Goal: Task Accomplishment & Management: Use online tool/utility

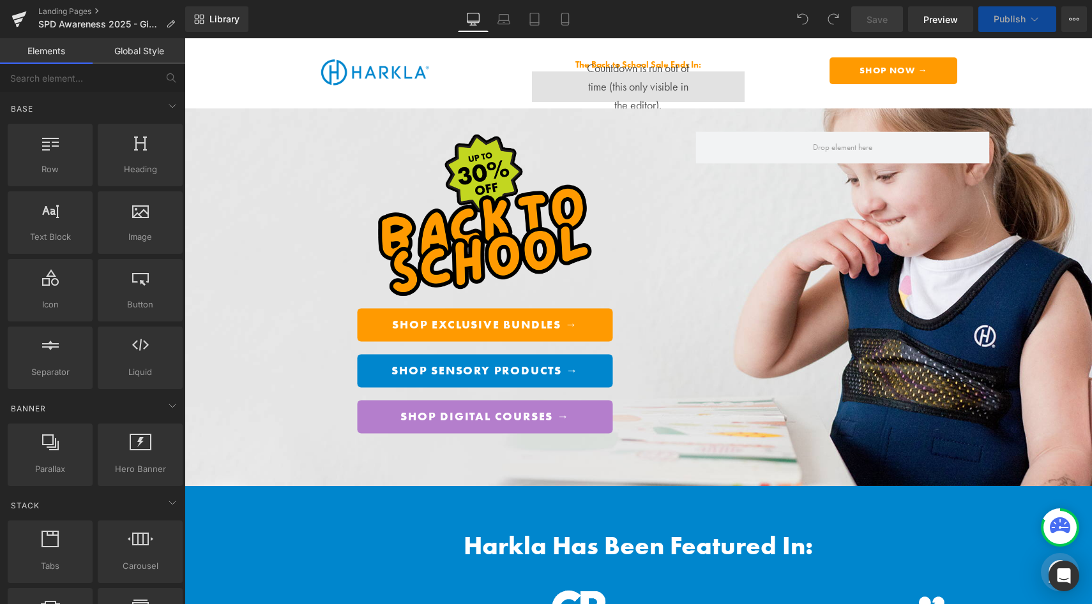
click at [787, 257] on div "Shop Parent Bundle → Button Shop Sensory Products → Button Shop Digital Courses…" at bounding box center [638, 297] width 766 height 361
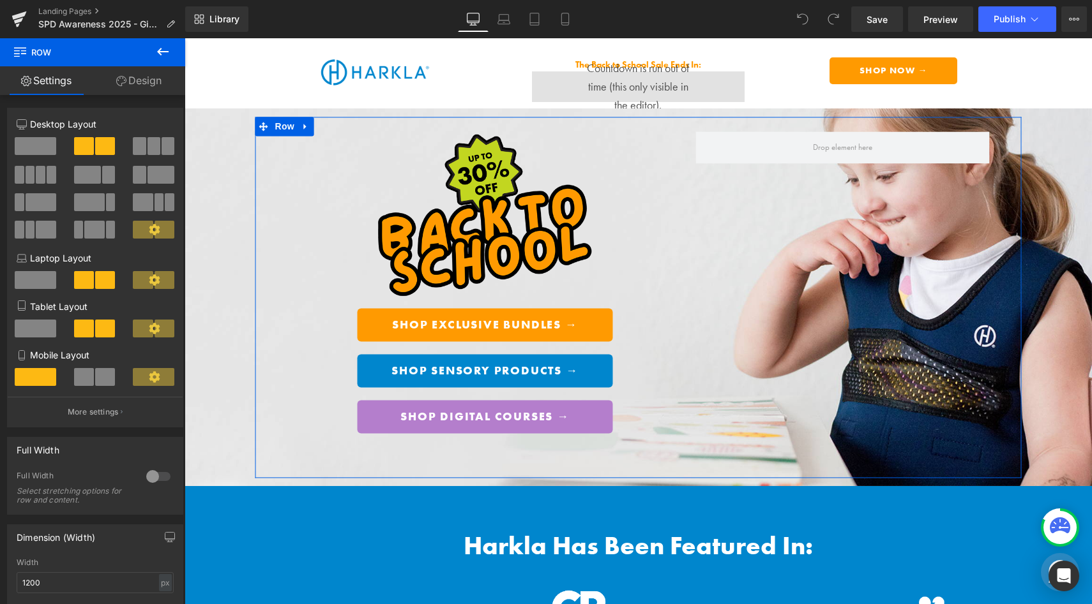
click at [124, 76] on icon at bounding box center [121, 81] width 10 height 10
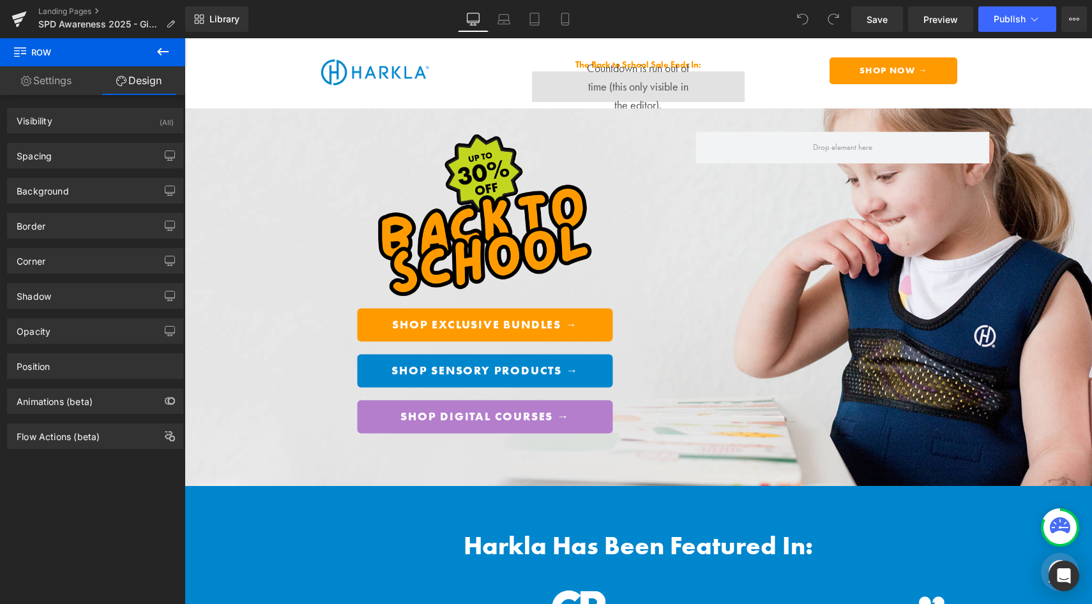
click at [161, 41] on button at bounding box center [162, 52] width 45 height 28
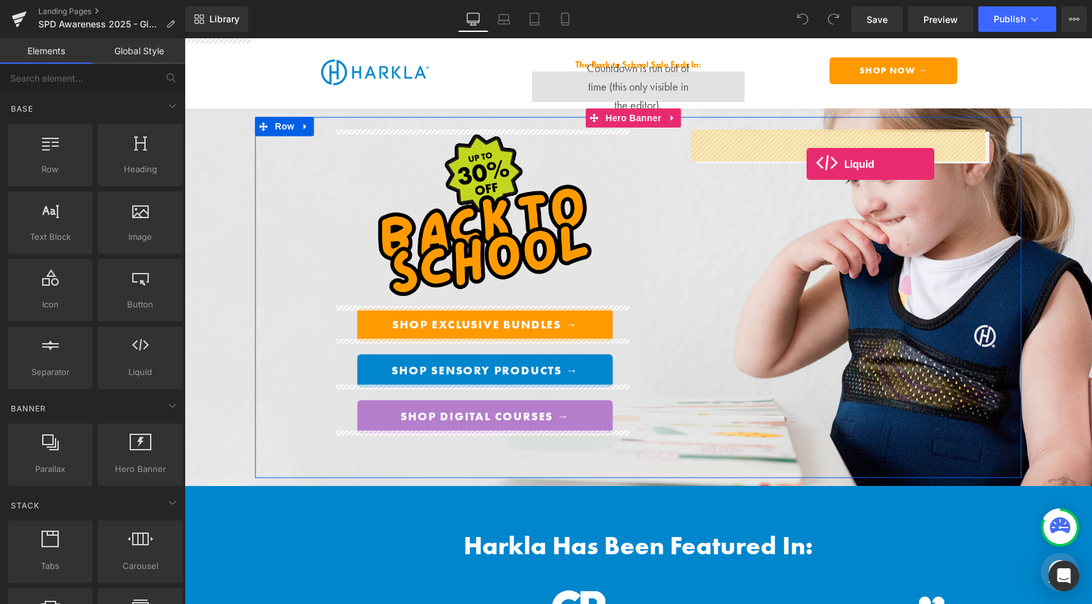
drag, startPoint x: 341, startPoint y: 380, endPoint x: 806, endPoint y: 164, distance: 512.9
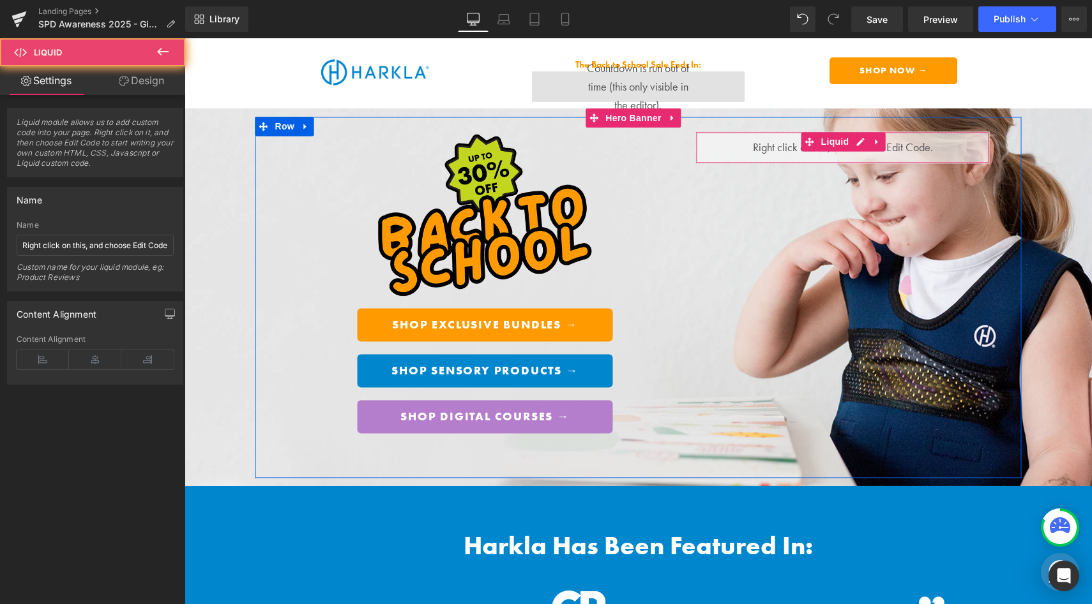
click at [793, 151] on div "Liquid" at bounding box center [843, 148] width 294 height 32
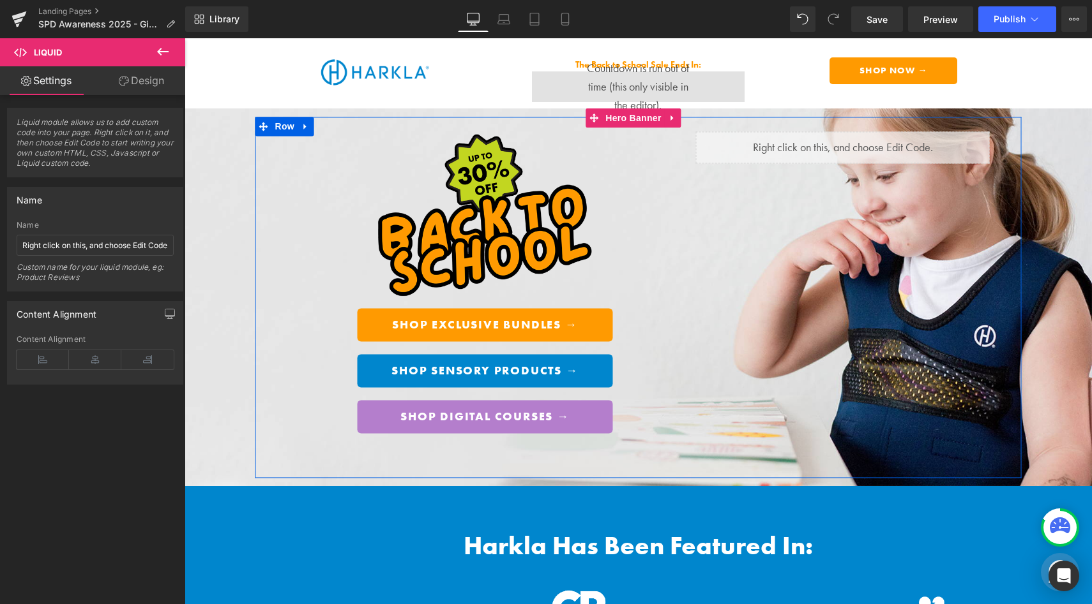
drag, startPoint x: 848, startPoint y: 140, endPoint x: 1033, endPoint y: 178, distance: 189.0
click at [848, 140] on div "Liquid" at bounding box center [843, 148] width 294 height 32
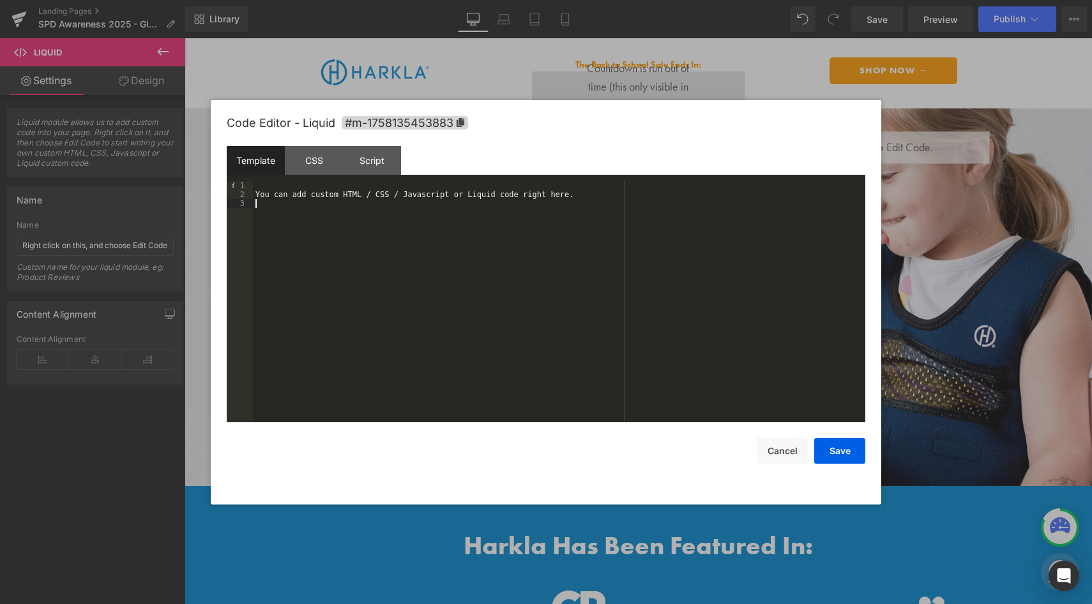
click at [386, 209] on div "You can add custom HTML / CSS / Javascript or Liquid code right here." at bounding box center [559, 310] width 612 height 259
click at [388, 197] on div "You can add custom HTML / CSS / Javascript or Liquid code right here." at bounding box center [559, 310] width 612 height 259
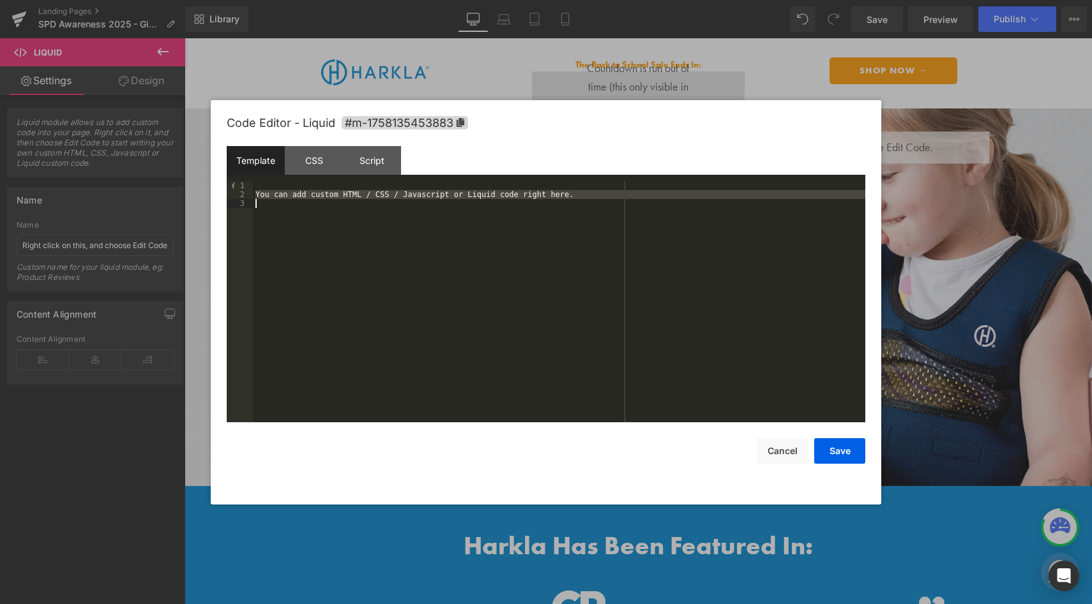
click at [388, 197] on div "You can add custom HTML / CSS / Javascript or Liquid code right here." at bounding box center [559, 310] width 612 height 259
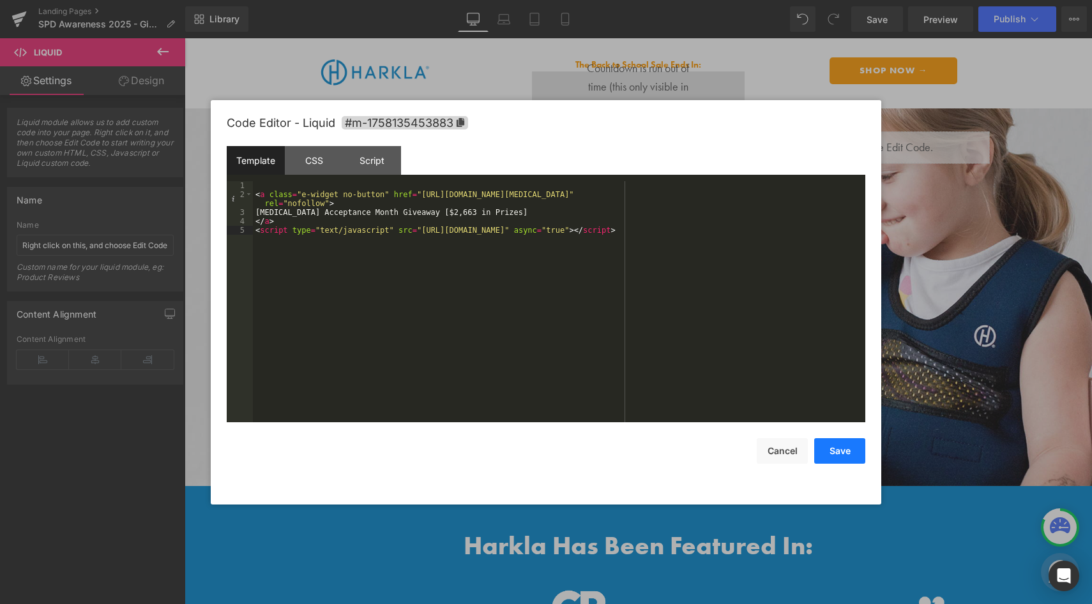
click at [839, 449] on button "Save" at bounding box center [839, 452] width 51 height 26
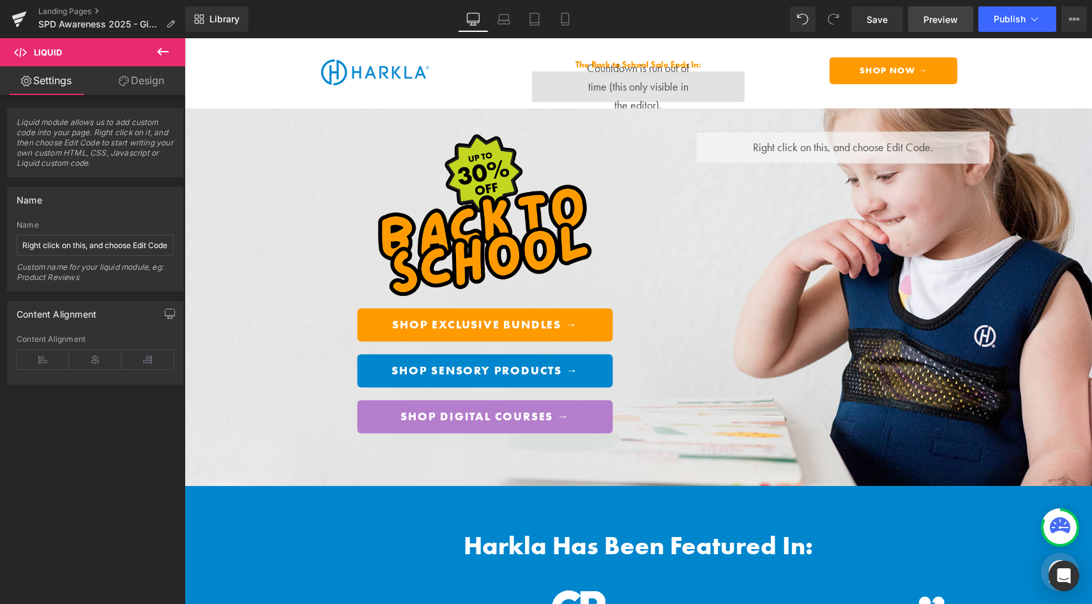
click at [920, 21] on link "Preview" at bounding box center [940, 19] width 65 height 26
click at [883, 27] on link "Save" at bounding box center [877, 19] width 52 height 26
click at [928, 20] on span "Preview" at bounding box center [940, 19] width 34 height 13
click at [937, 24] on span "Preview" at bounding box center [940, 19] width 34 height 13
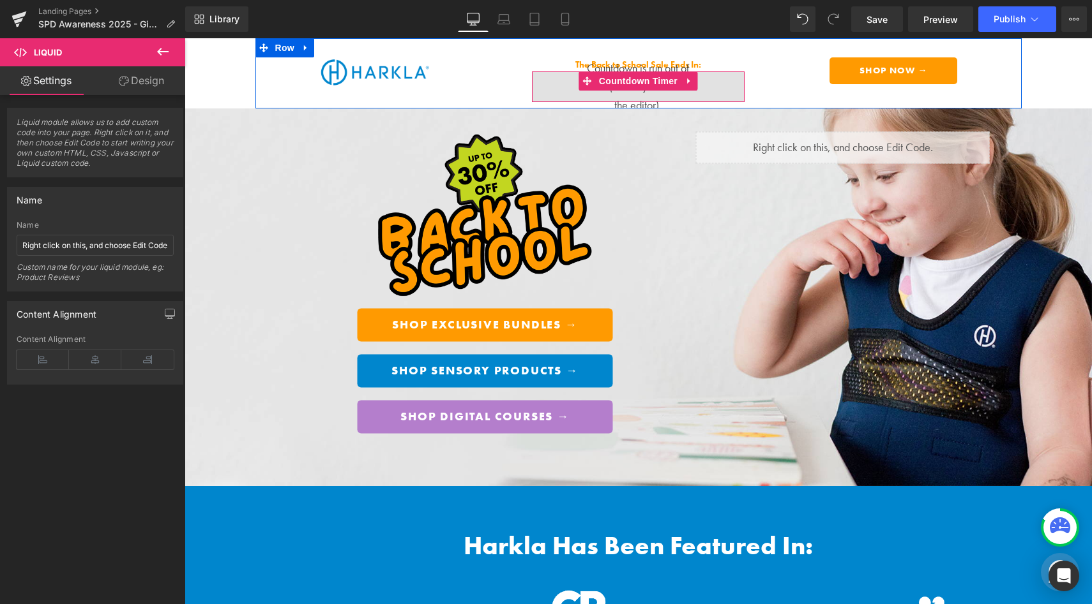
click at [664, 97] on div "00 Days 00 Hours 00 Minutes" at bounding box center [638, 86] width 213 height 31
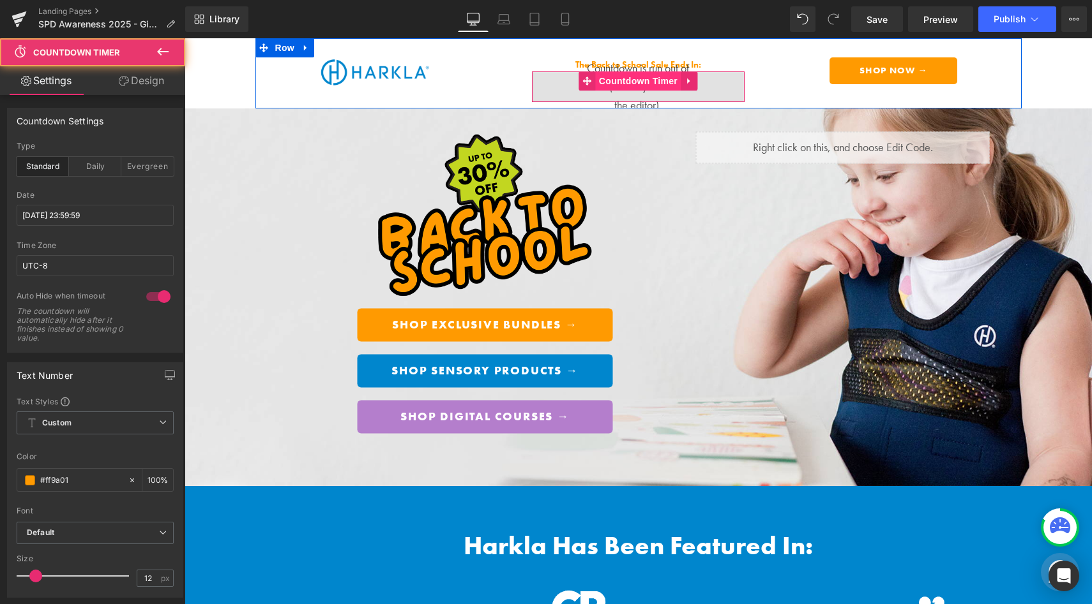
click at [655, 83] on span "Countdown Timer" at bounding box center [638, 80] width 85 height 19
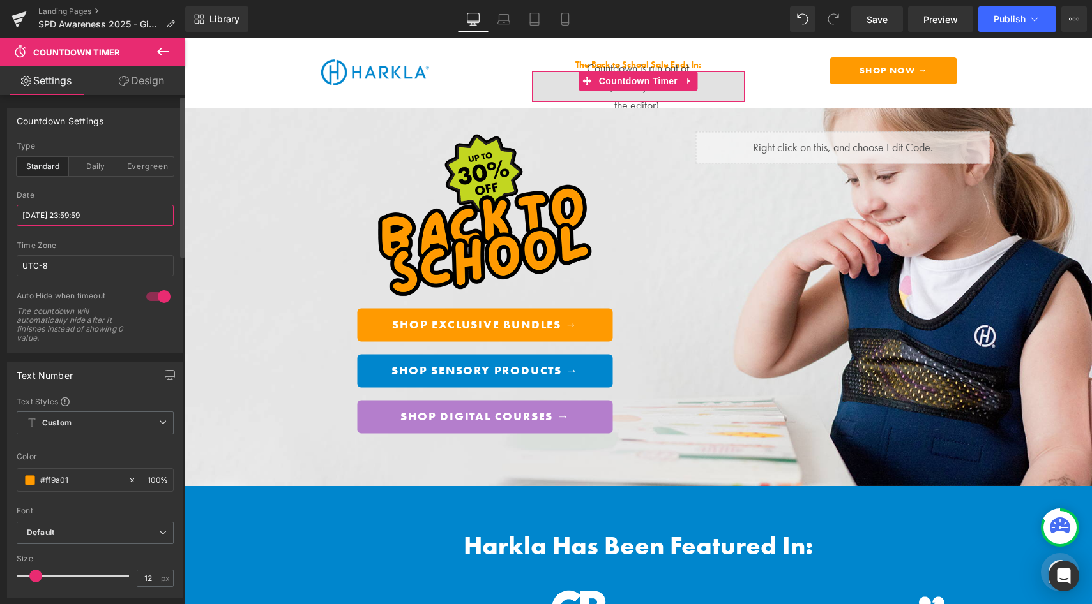
click at [113, 219] on input "[DATE] 23:59:59" at bounding box center [95, 215] width 157 height 21
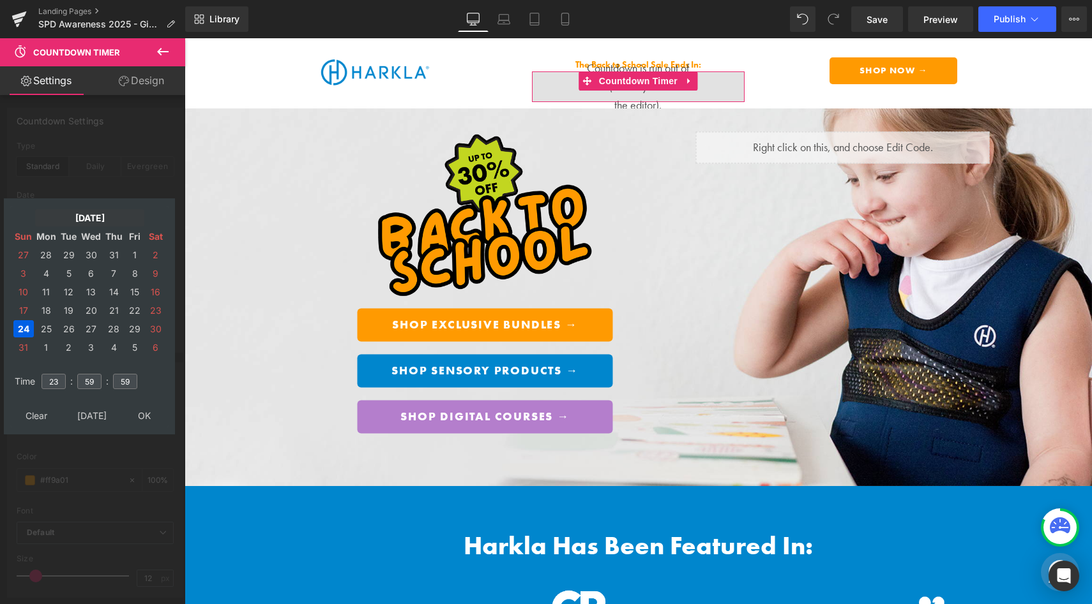
click at [76, 217] on td "[DATE]" at bounding box center [89, 217] width 109 height 17
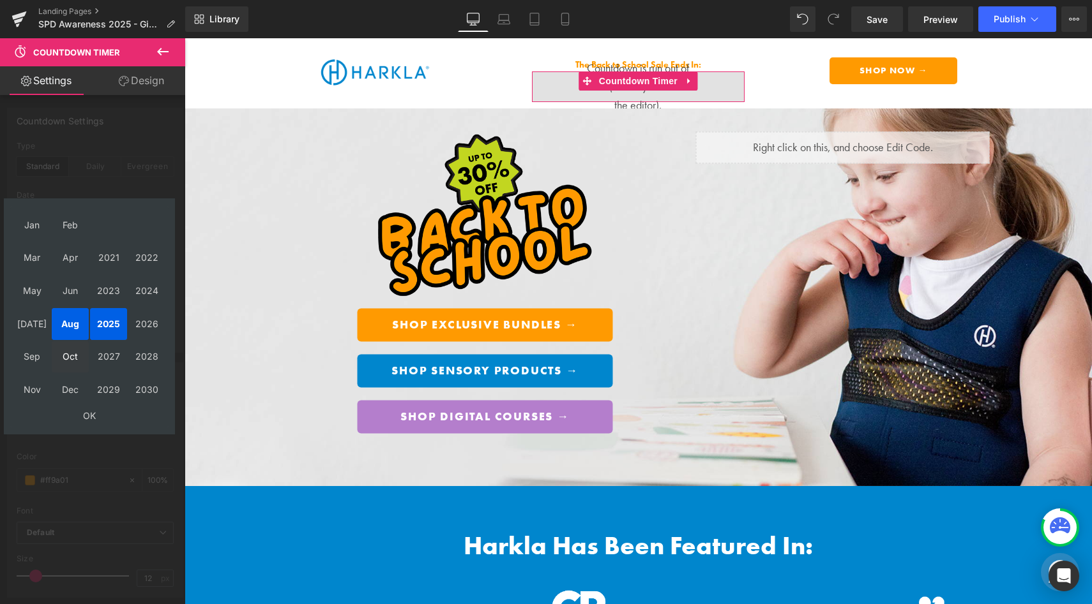
click at [74, 353] on td "Oct" at bounding box center [70, 358] width 37 height 32
click at [89, 415] on td "OK" at bounding box center [89, 415] width 152 height 17
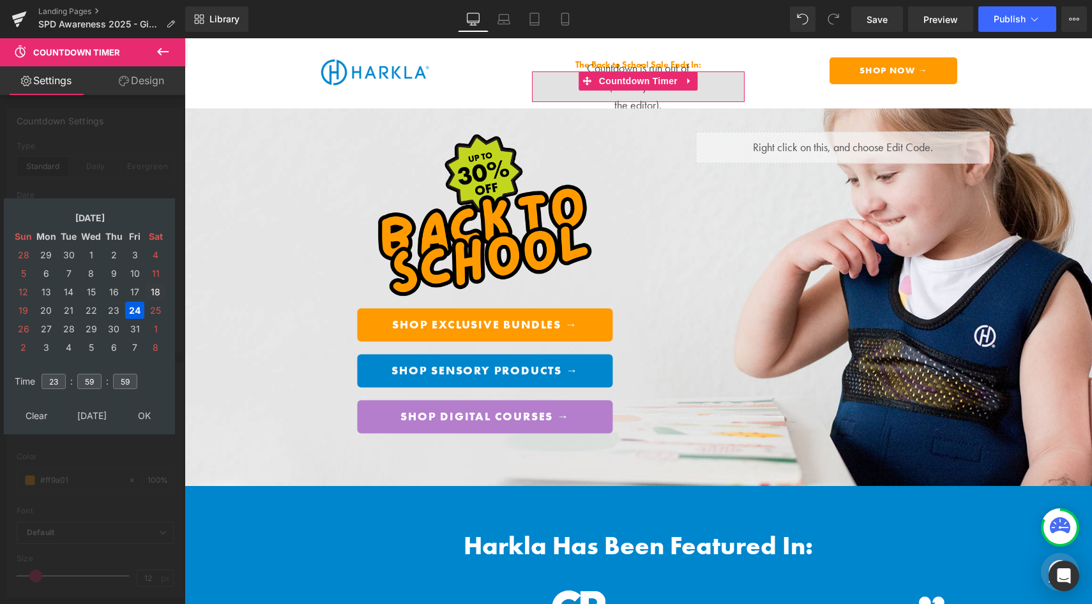
click at [162, 293] on td "18" at bounding box center [156, 291] width 20 height 17
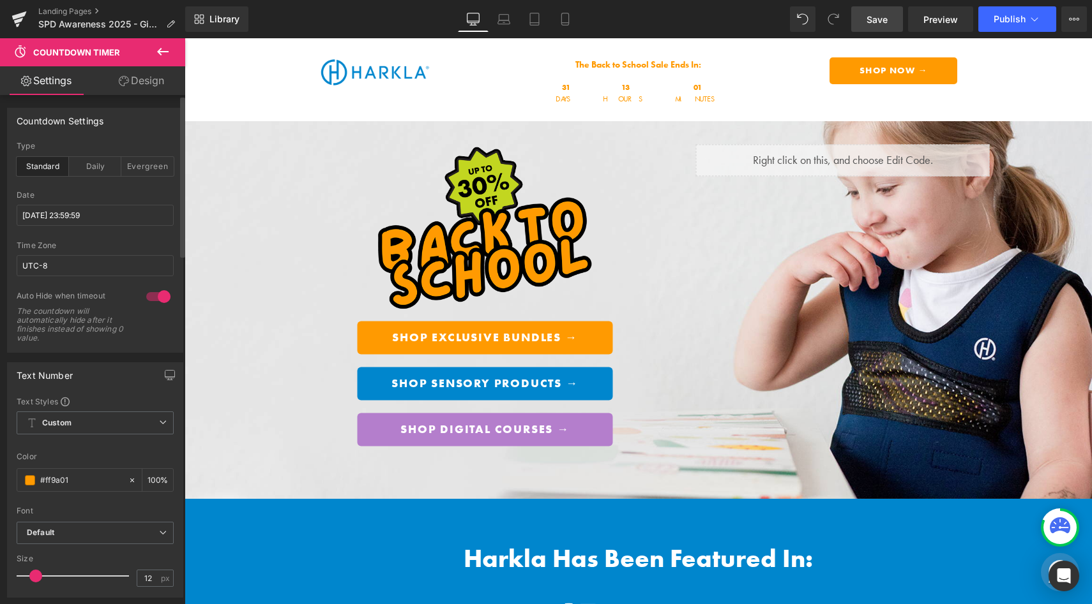
click at [894, 17] on link "Save" at bounding box center [877, 19] width 52 height 26
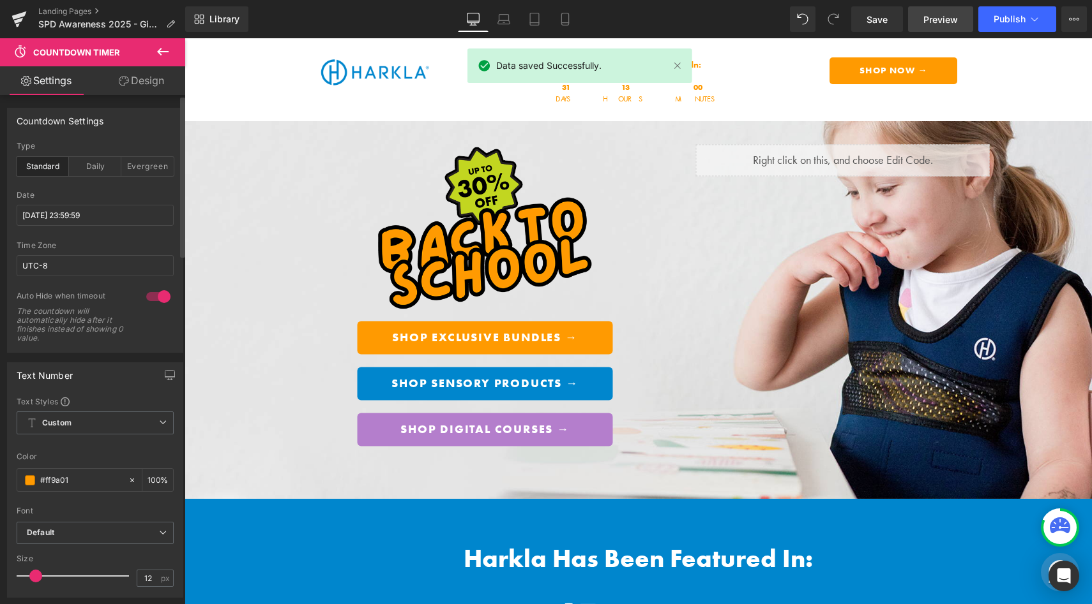
click at [946, 27] on link "Preview" at bounding box center [940, 19] width 65 height 26
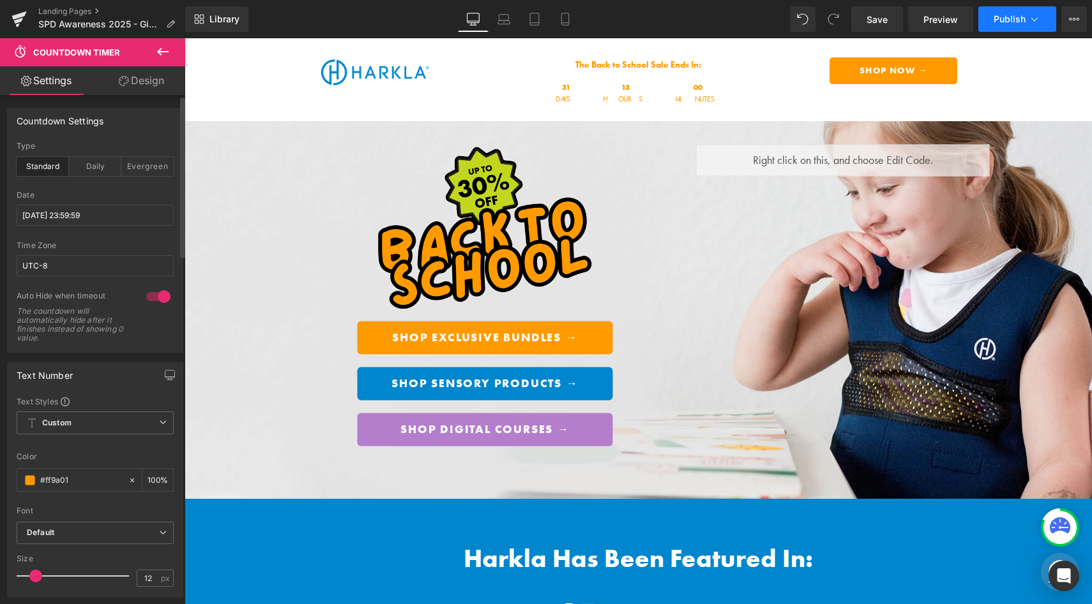
click at [1038, 18] on icon at bounding box center [1034, 19] width 13 height 13
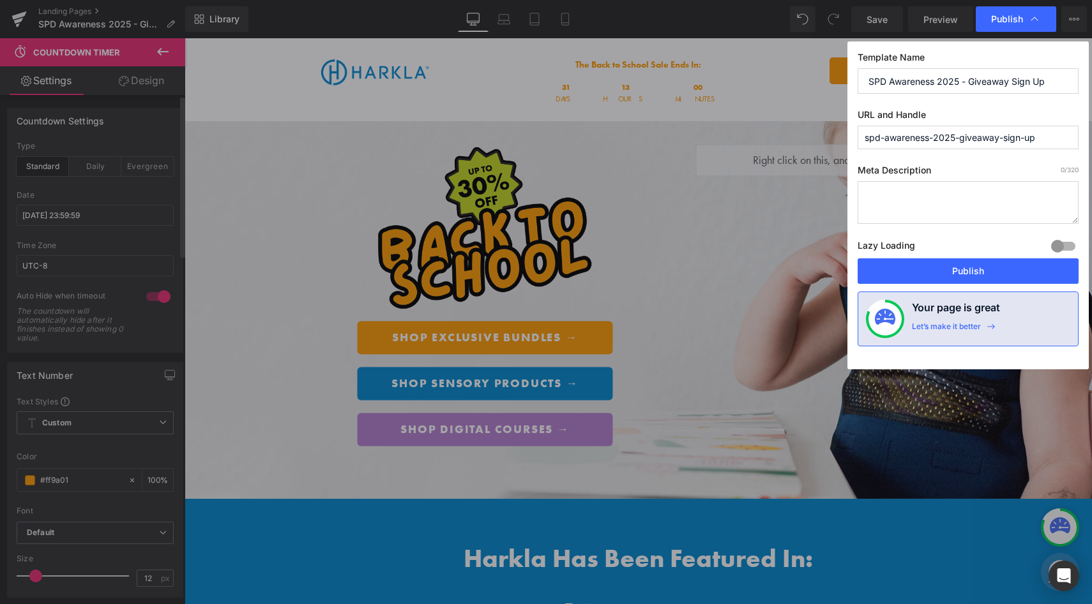
click at [956, 167] on label "Meta Description 0 /320" at bounding box center [967, 173] width 221 height 17
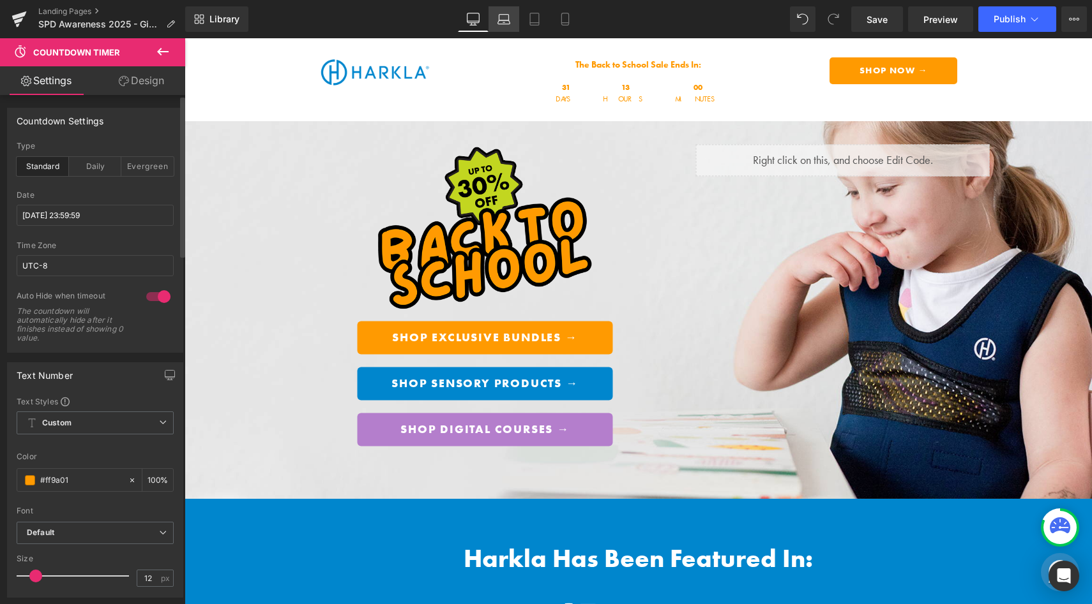
click at [507, 24] on icon at bounding box center [503, 19] width 13 height 13
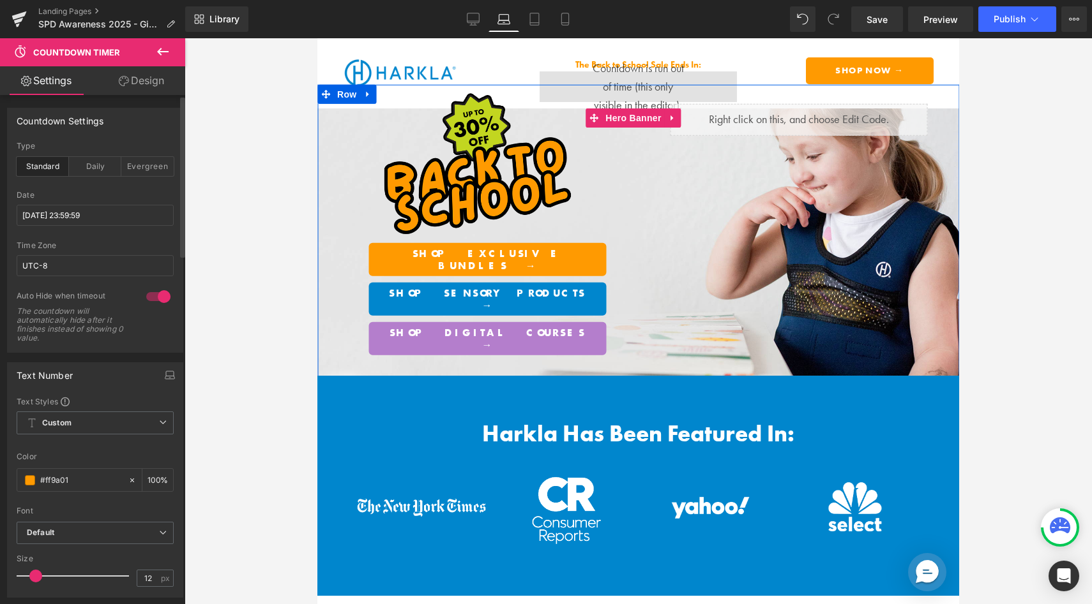
click at [613, 89] on div "Shop Parent Bundle → Button Shop Sensory Products → Button Shop Digital Courses…" at bounding box center [638, 243] width 642 height 316
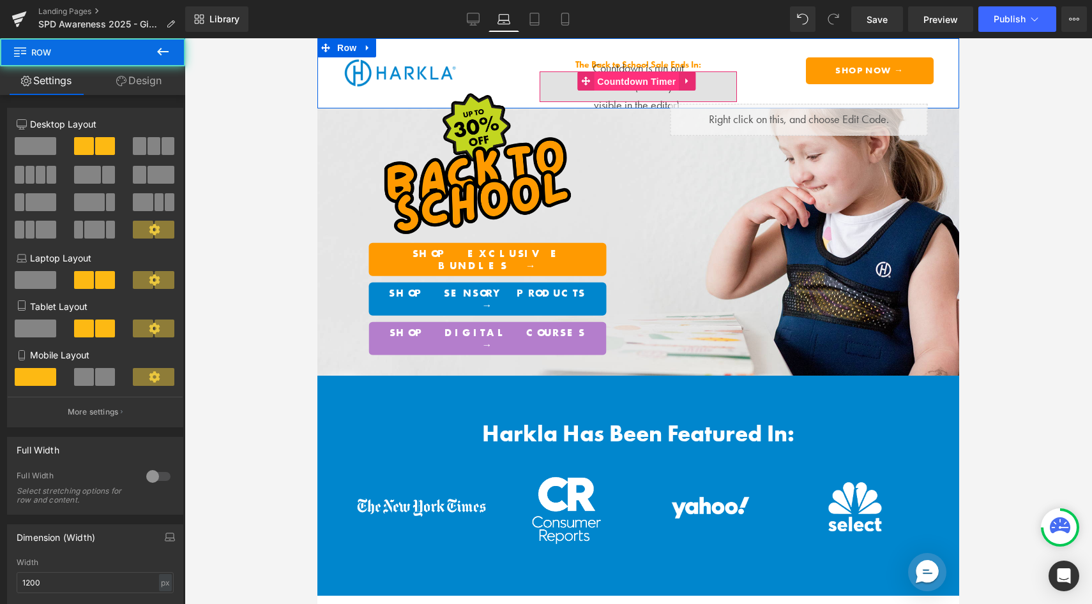
click at [599, 72] on span "Countdown Timer" at bounding box center [636, 81] width 85 height 19
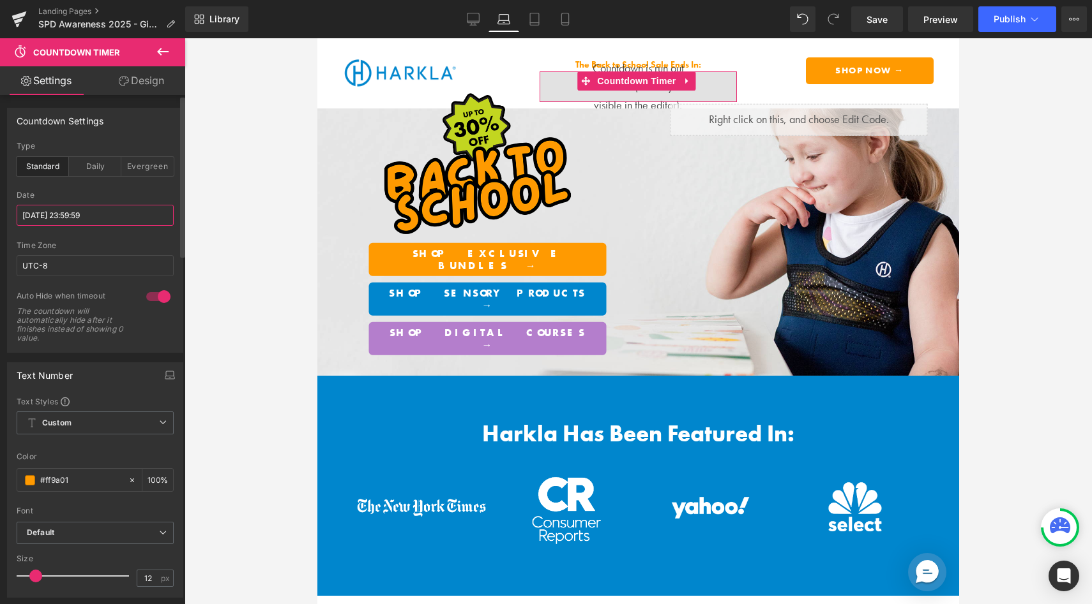
click at [59, 211] on input "[DATE] 23:59:59" at bounding box center [95, 215] width 157 height 21
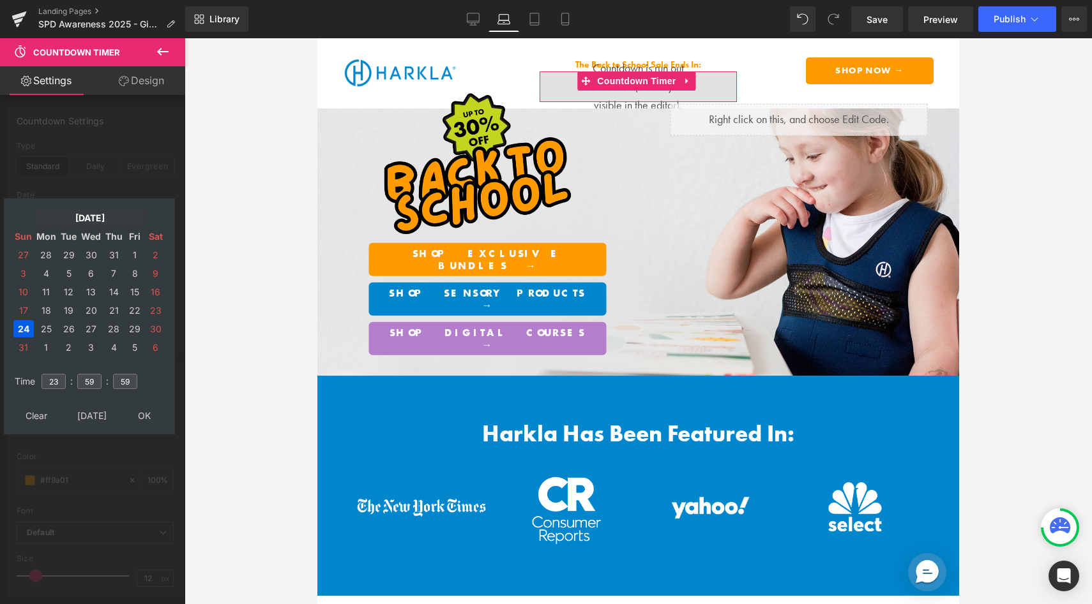
click at [80, 214] on td "[DATE]" at bounding box center [89, 217] width 109 height 17
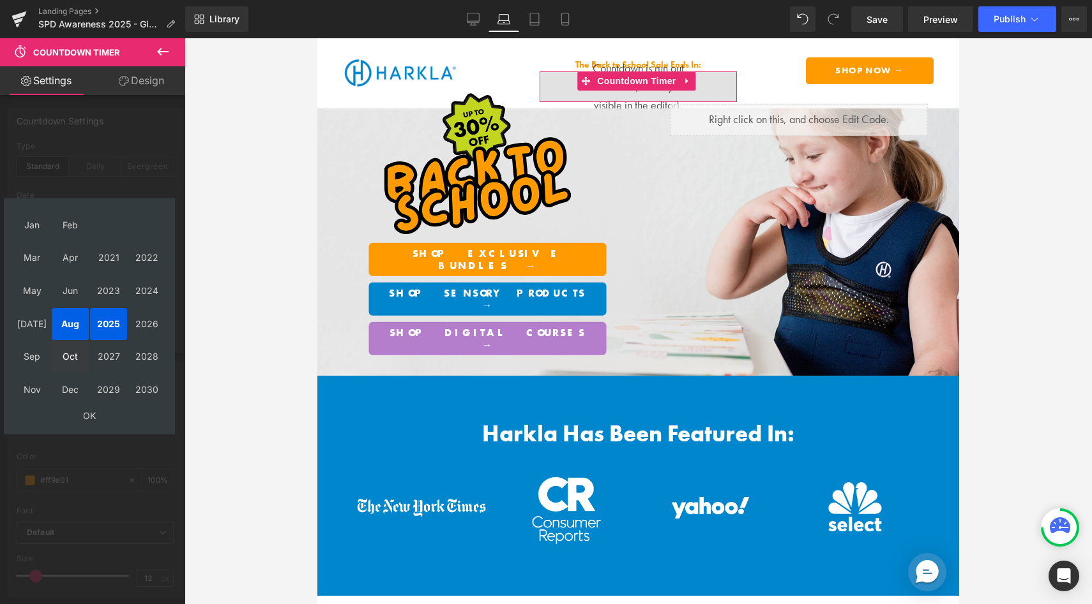
click at [65, 354] on td "Oct" at bounding box center [70, 358] width 37 height 32
click at [87, 412] on td "OK" at bounding box center [89, 415] width 152 height 17
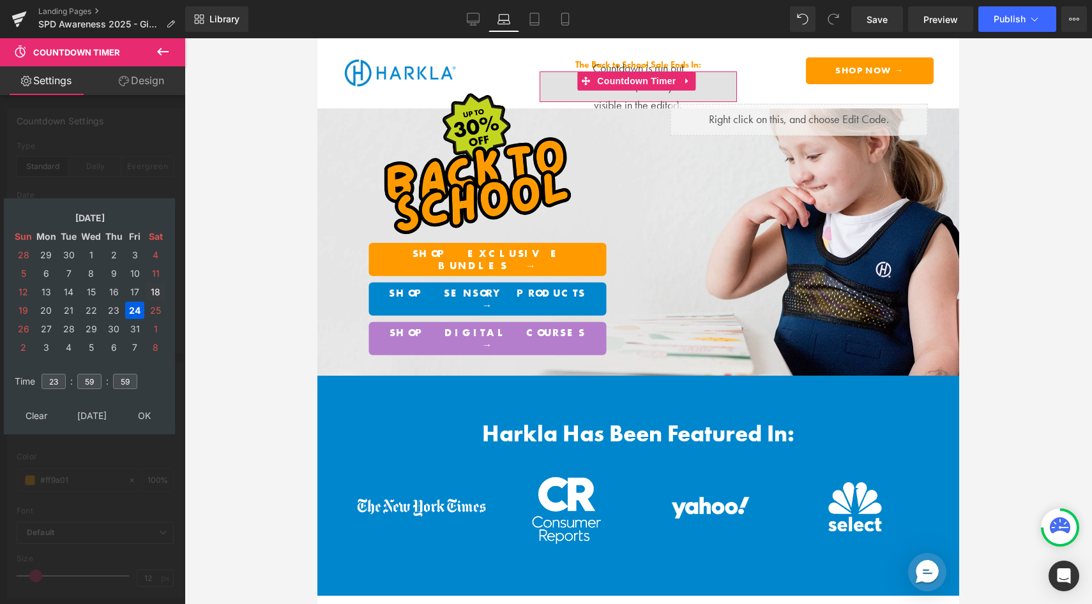
click at [163, 293] on td "18" at bounding box center [156, 291] width 20 height 17
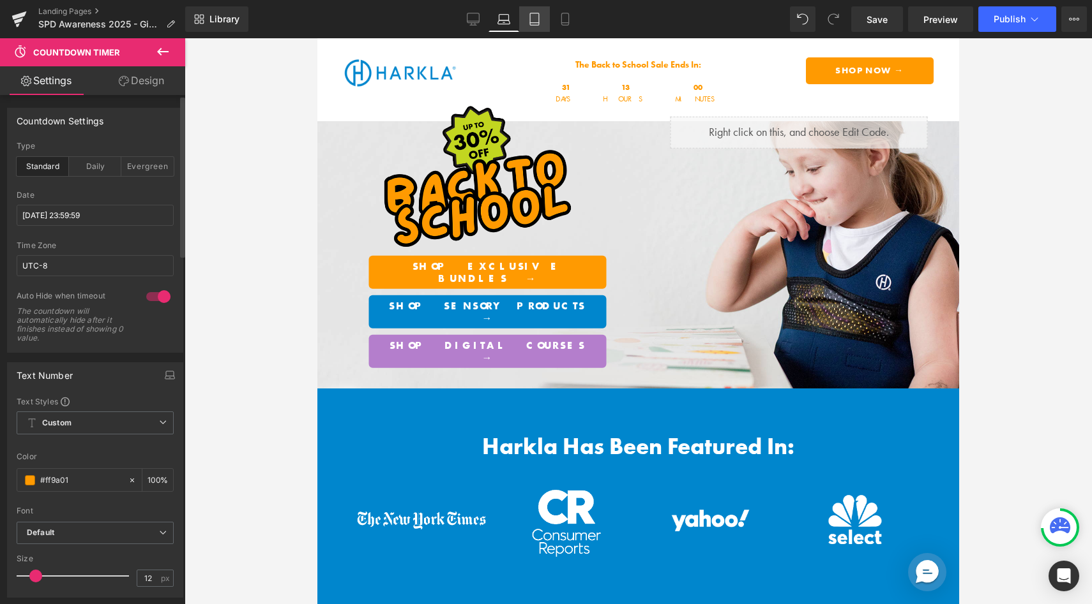
click at [536, 29] on link "Tablet" at bounding box center [534, 19] width 31 height 26
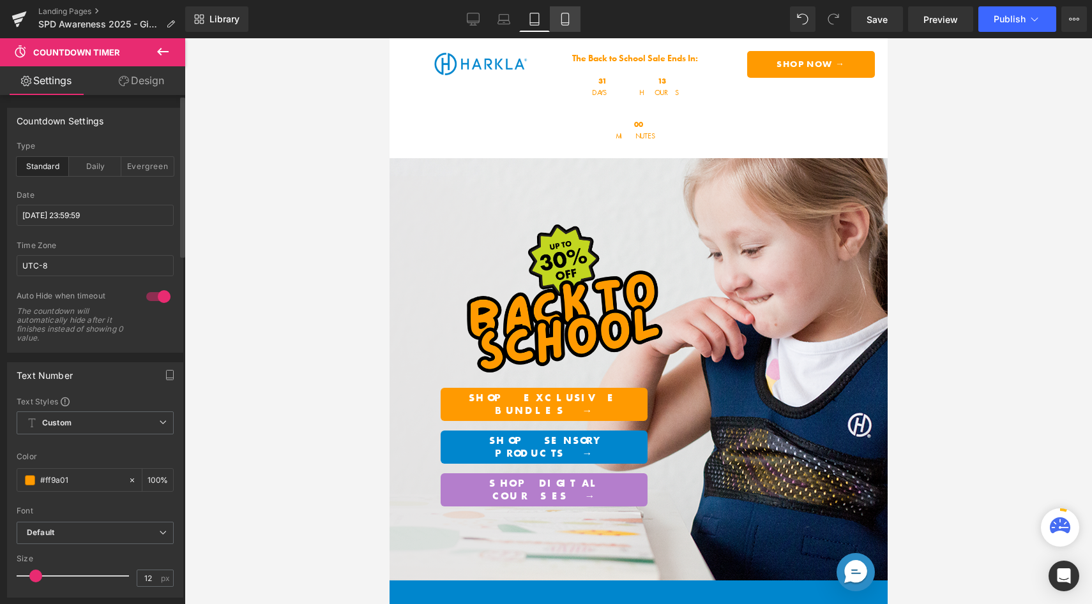
click at [556, 15] on link "Mobile" at bounding box center [565, 19] width 31 height 26
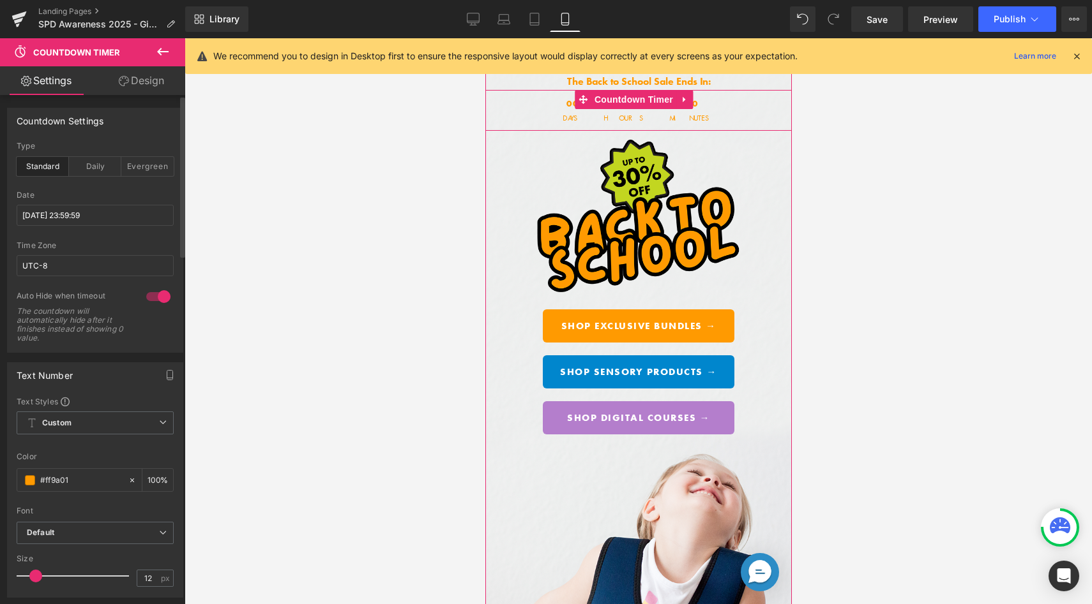
click at [591, 110] on div "00 Days" at bounding box center [572, 110] width 38 height 41
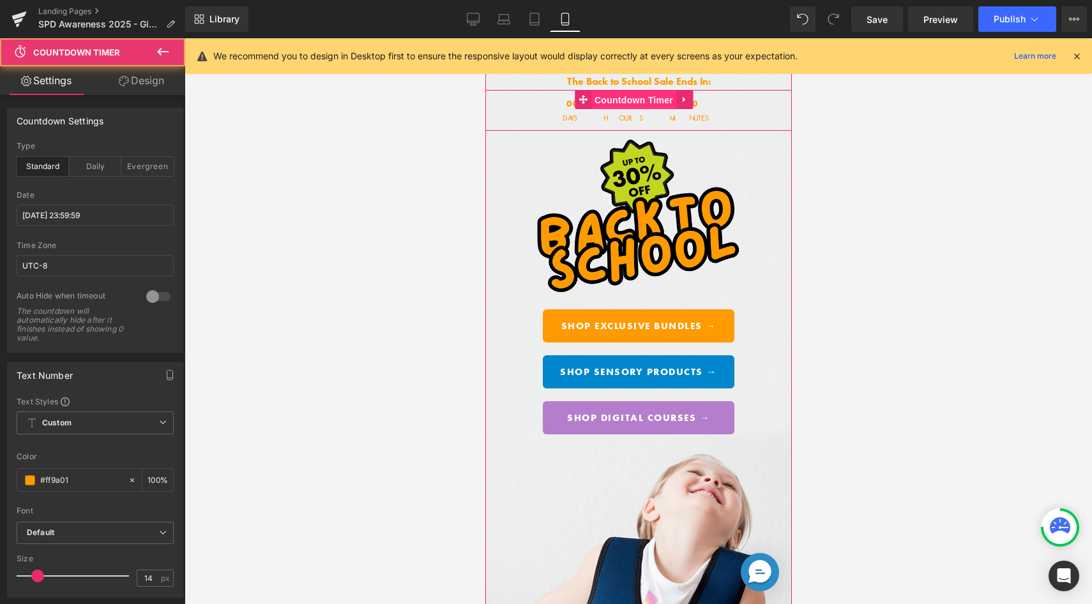
click at [613, 96] on span "Countdown Timer" at bounding box center [632, 100] width 85 height 19
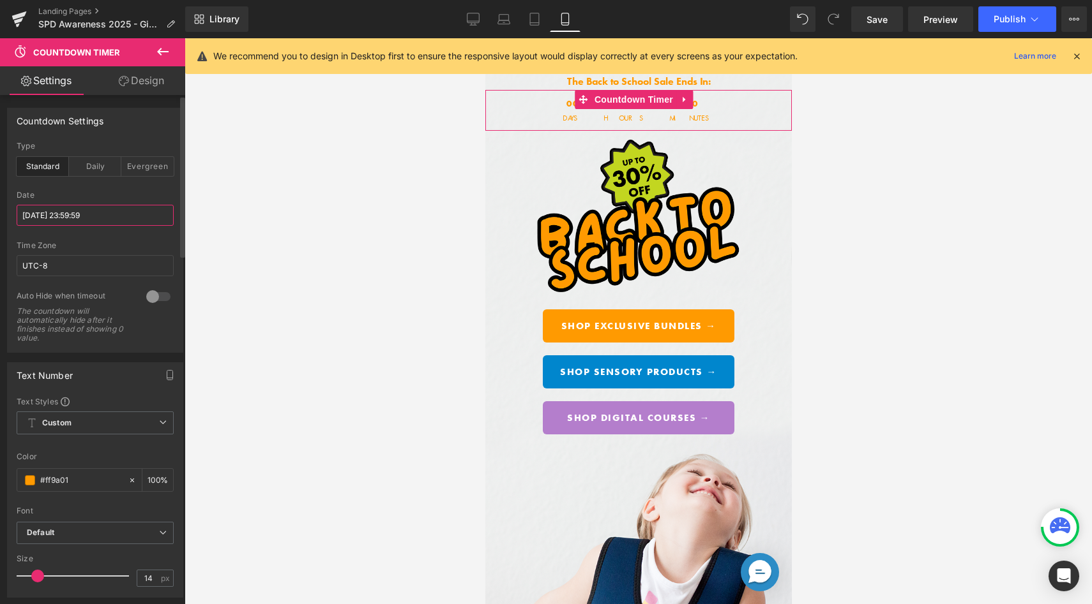
click at [110, 209] on input "[DATE] 23:59:59" at bounding box center [95, 215] width 157 height 21
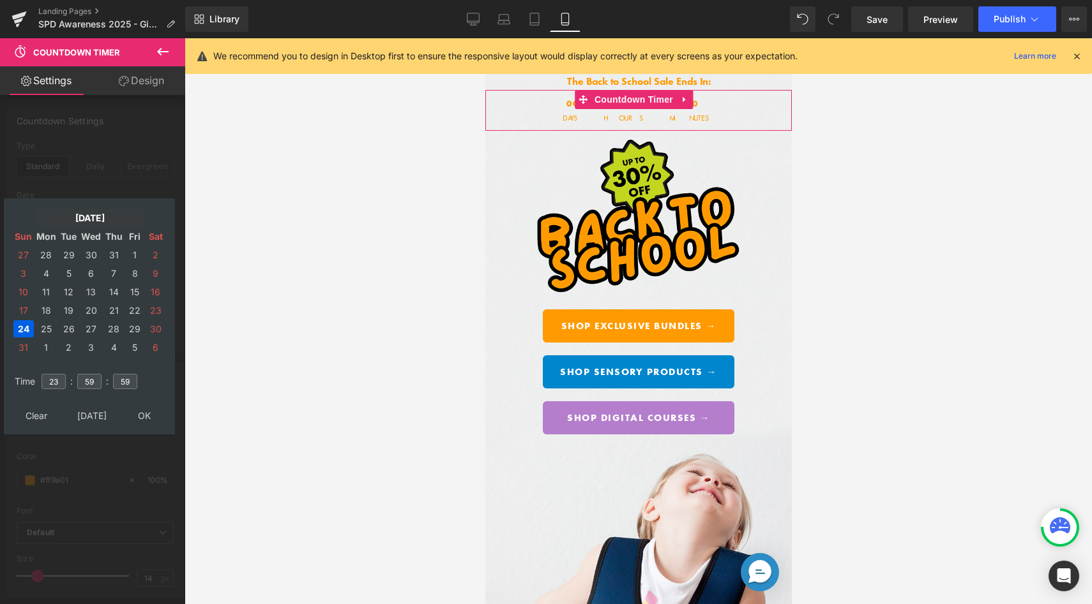
click at [77, 211] on td "[DATE]" at bounding box center [89, 217] width 109 height 17
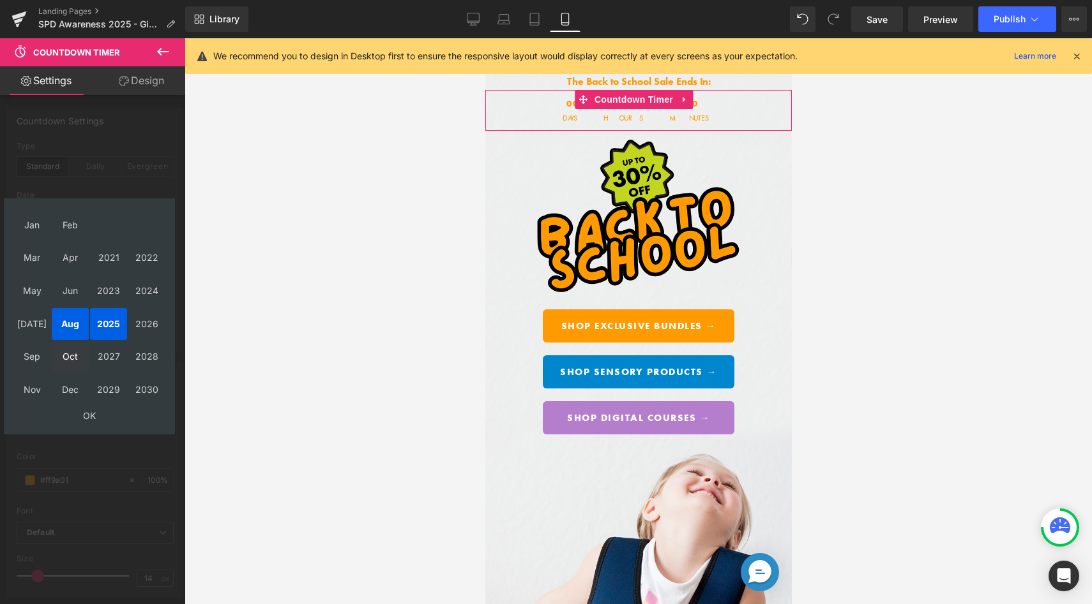
click at [65, 350] on td "Oct" at bounding box center [70, 358] width 37 height 32
click at [89, 409] on td "OK" at bounding box center [89, 415] width 152 height 17
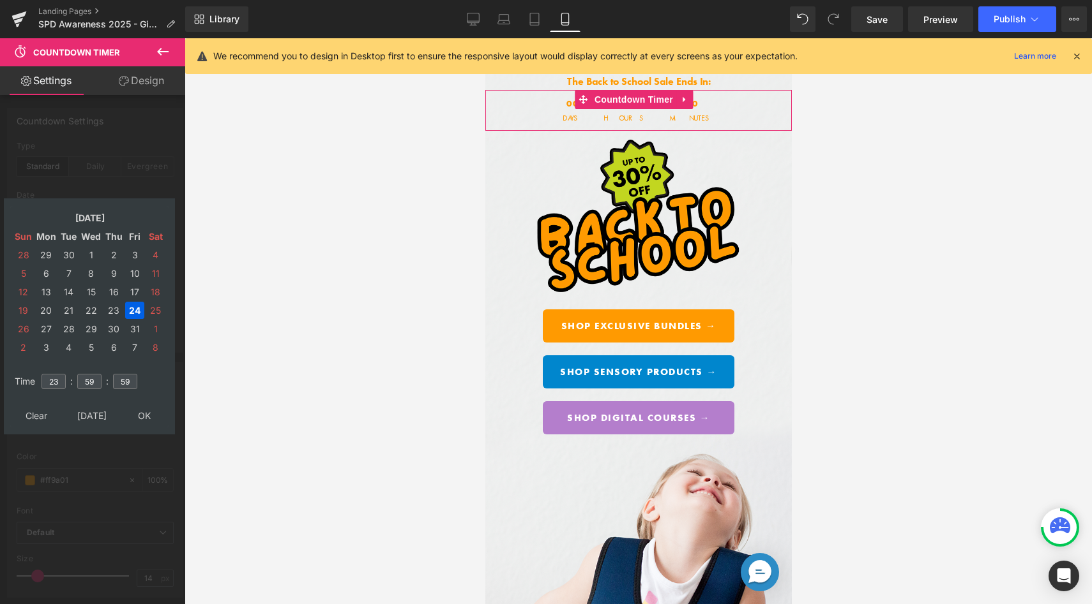
click at [154, 288] on td "18" at bounding box center [156, 291] width 20 height 17
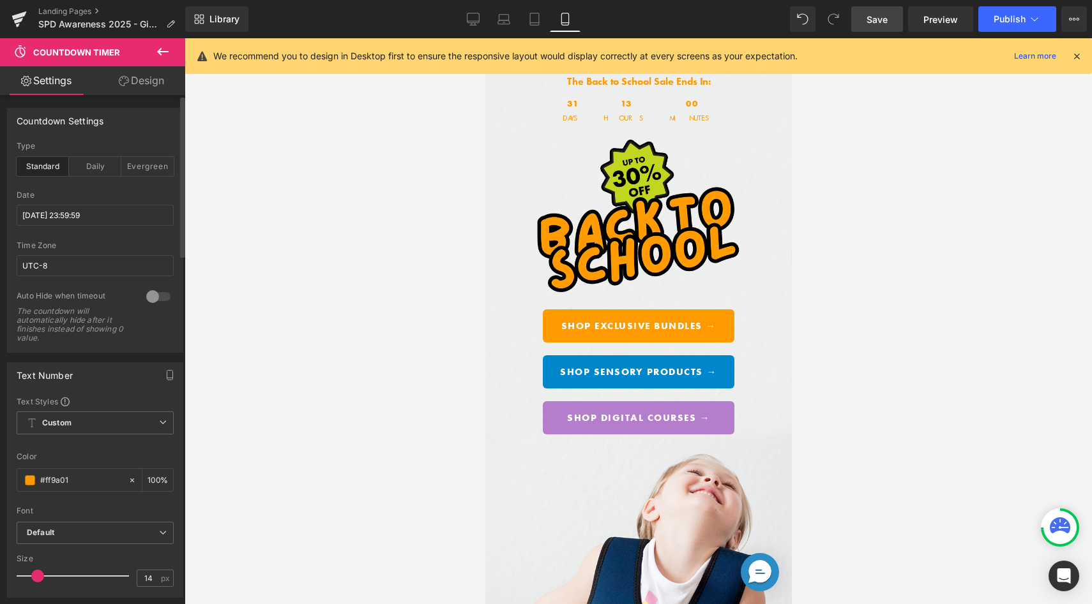
click at [875, 24] on span "Save" at bounding box center [876, 19] width 21 height 13
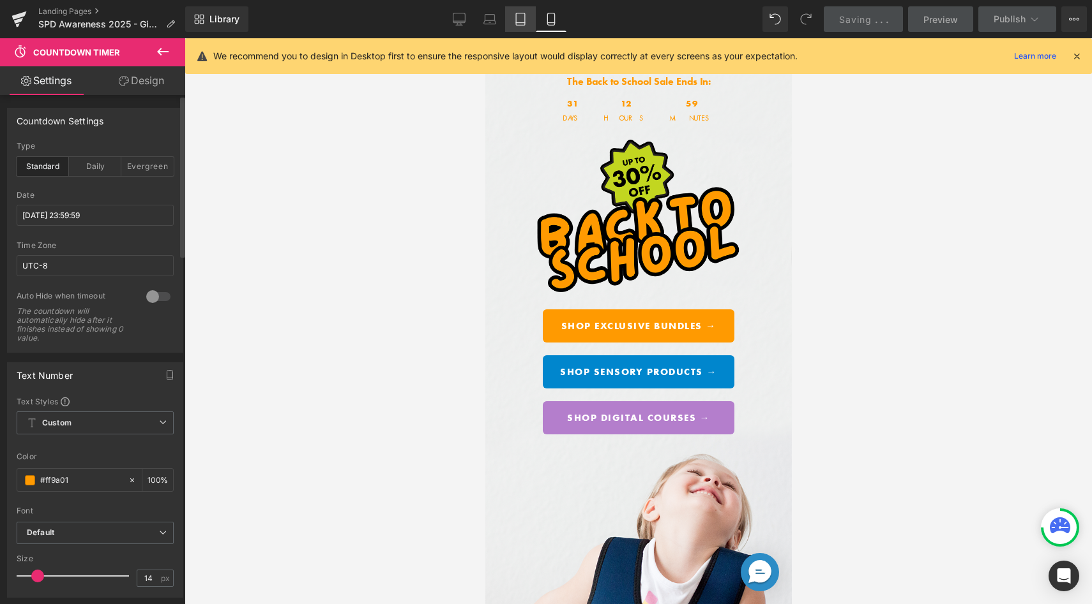
click at [525, 17] on icon at bounding box center [520, 19] width 13 height 13
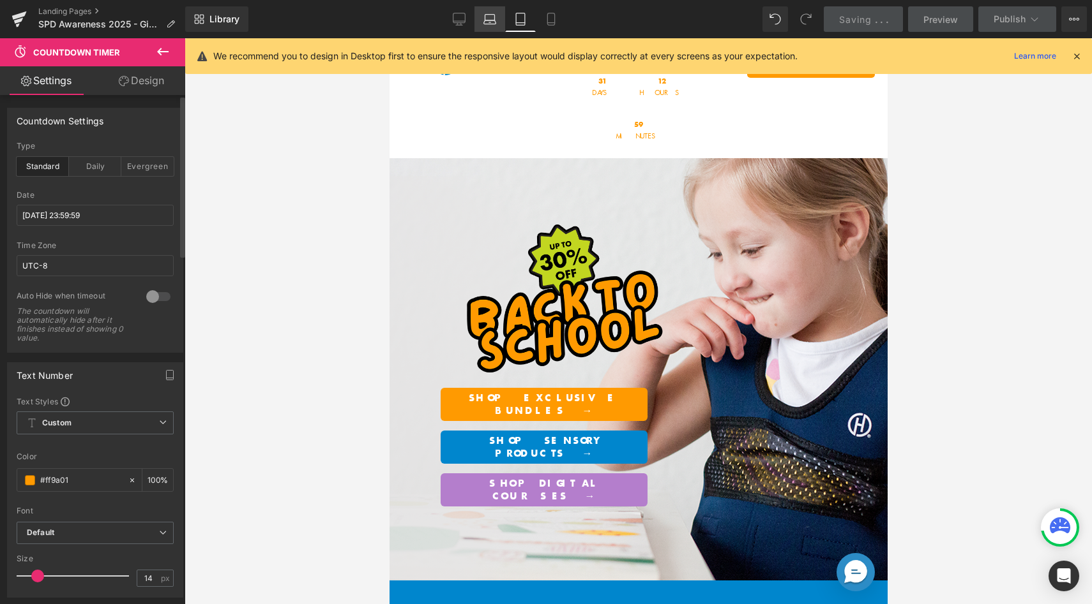
click at [492, 23] on link "Laptop" at bounding box center [489, 19] width 31 height 26
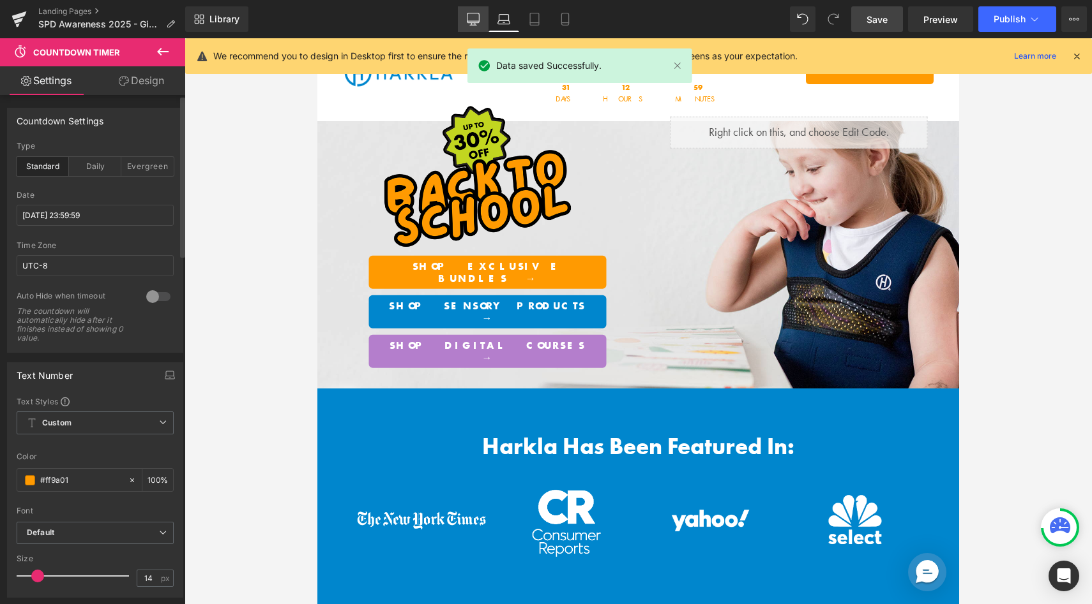
click at [472, 24] on icon at bounding box center [473, 19] width 13 height 13
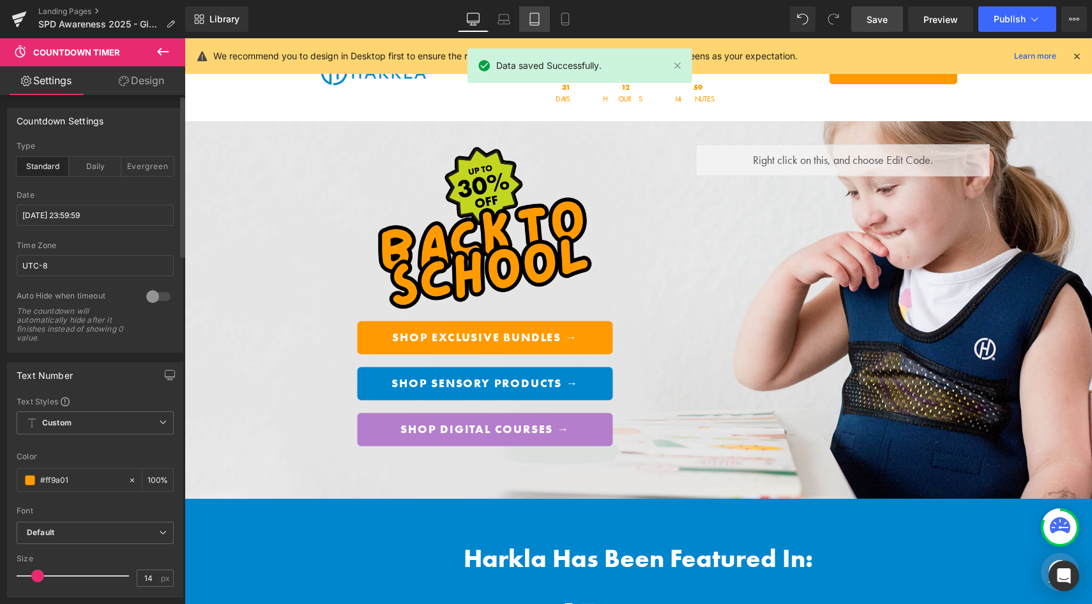
click at [526, 19] on link "Tablet" at bounding box center [534, 19] width 31 height 26
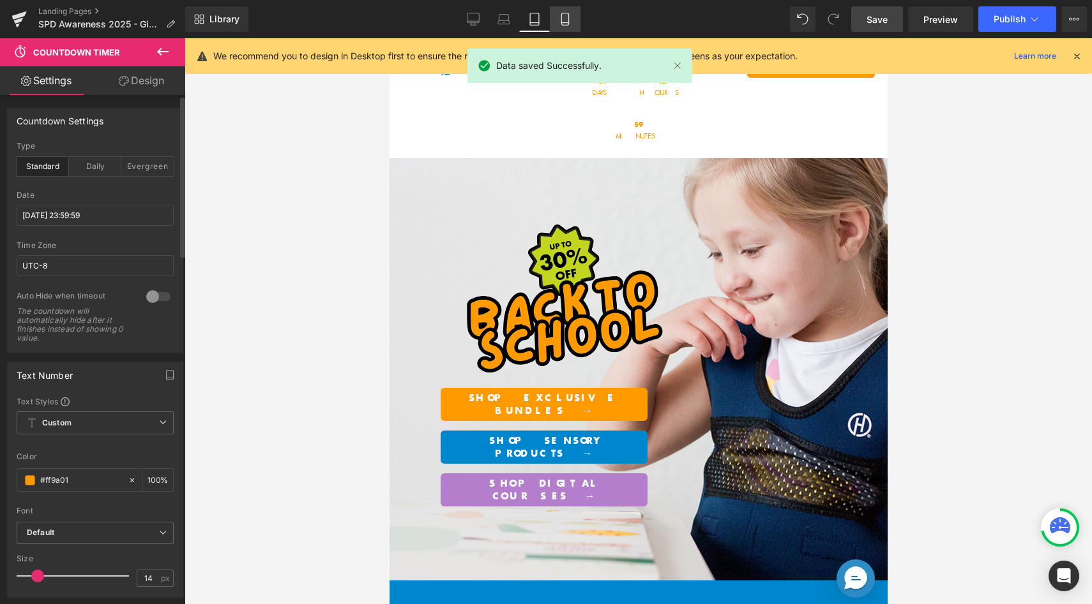
click at [560, 14] on icon at bounding box center [565, 19] width 13 height 13
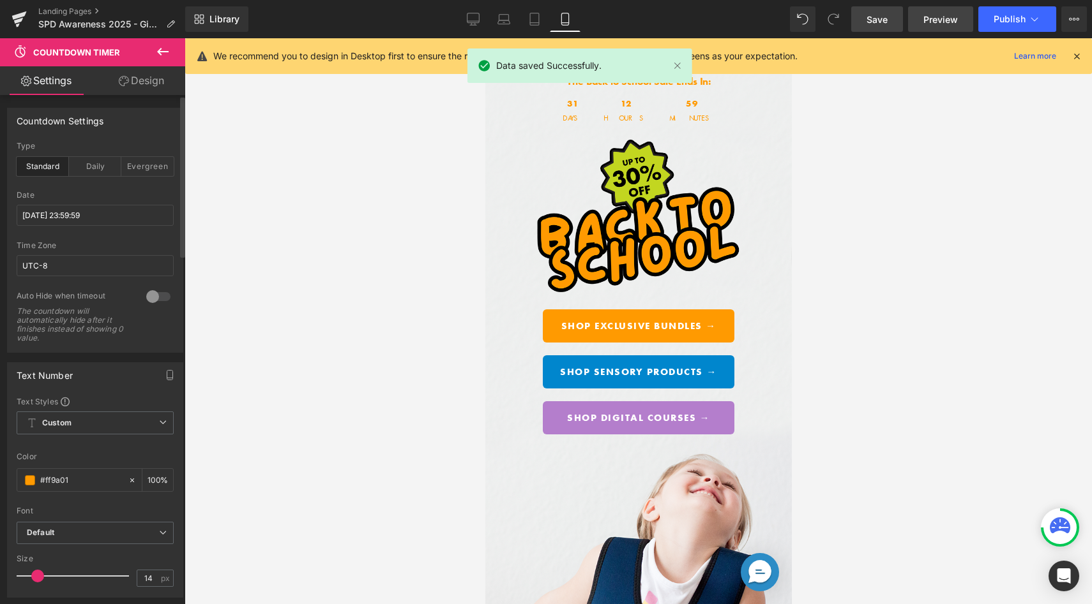
click at [945, 22] on span "Preview" at bounding box center [940, 19] width 34 height 13
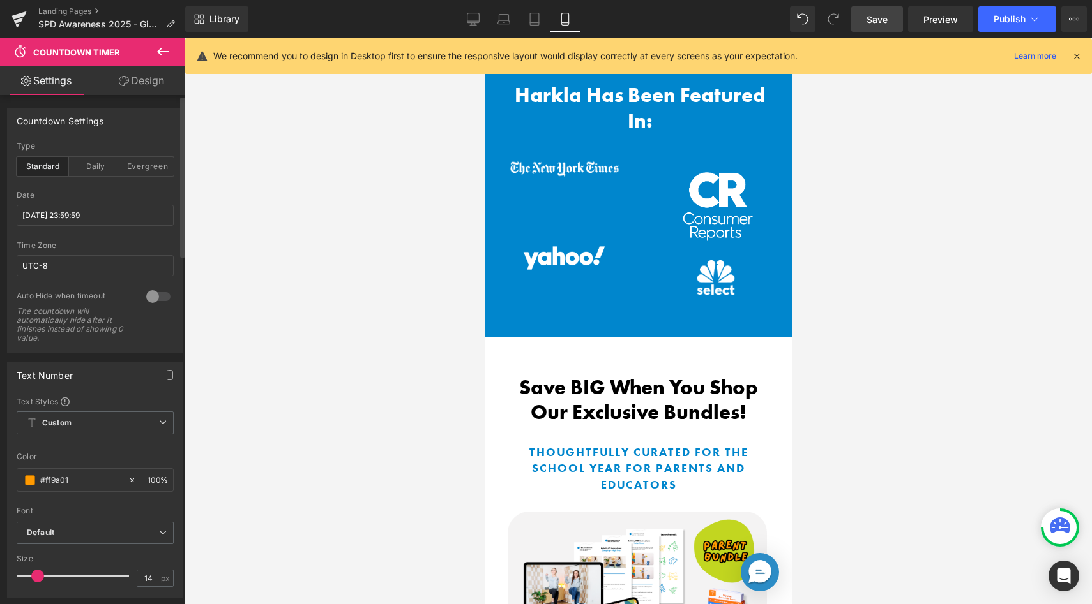
scroll to position [131, 0]
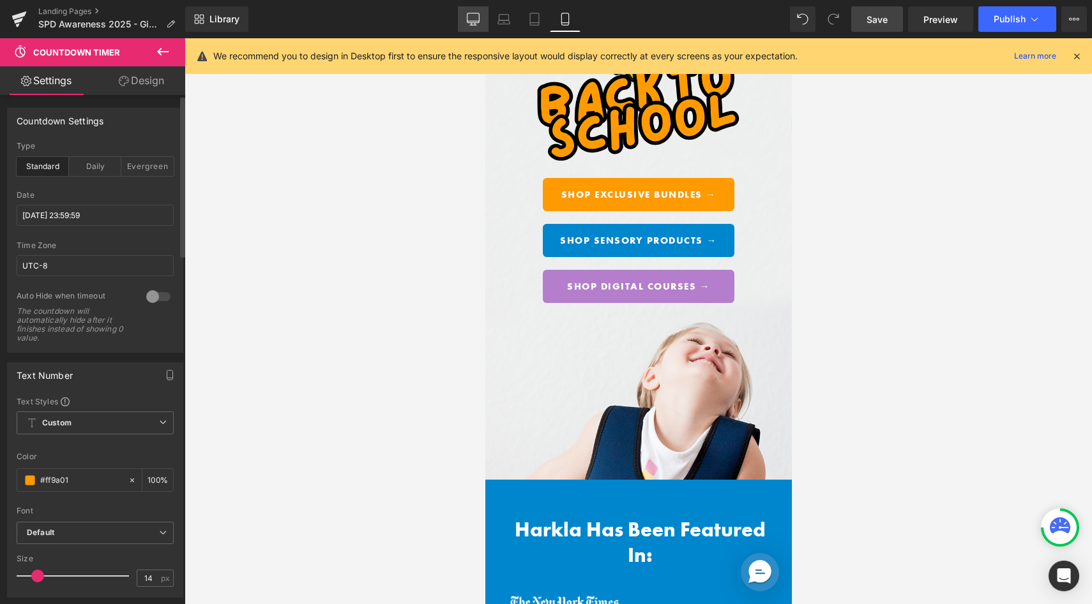
click at [476, 19] on icon at bounding box center [473, 19] width 13 height 13
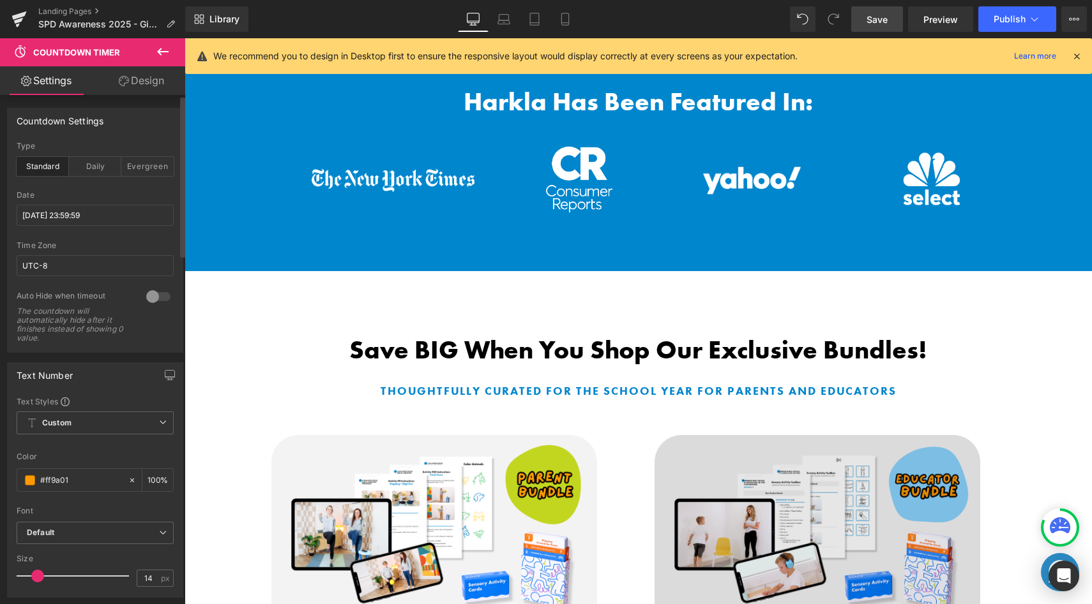
scroll to position [682, 0]
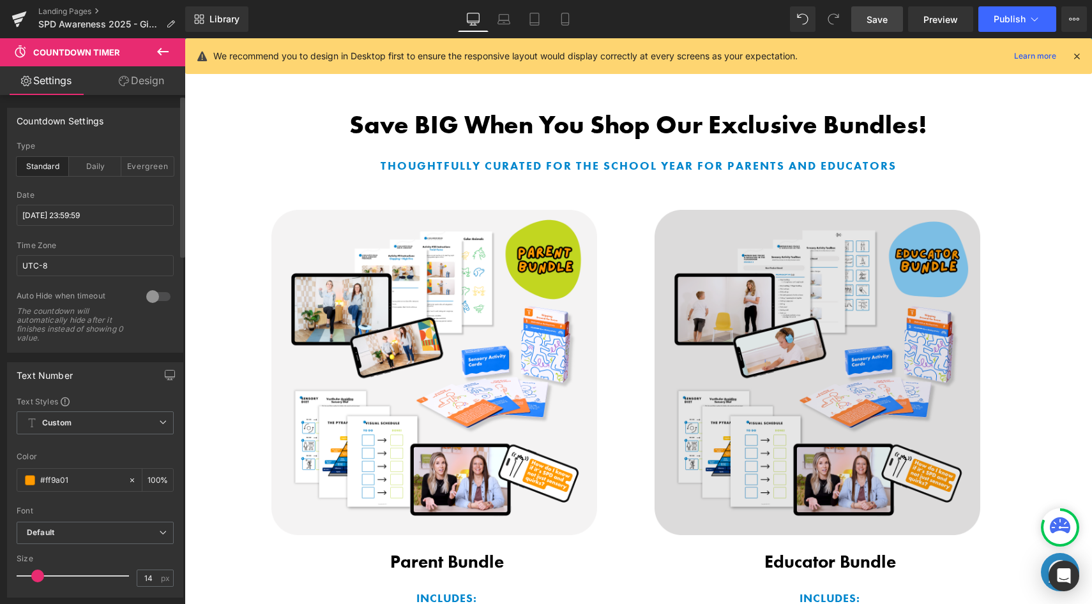
click at [748, 322] on img at bounding box center [817, 373] width 326 height 326
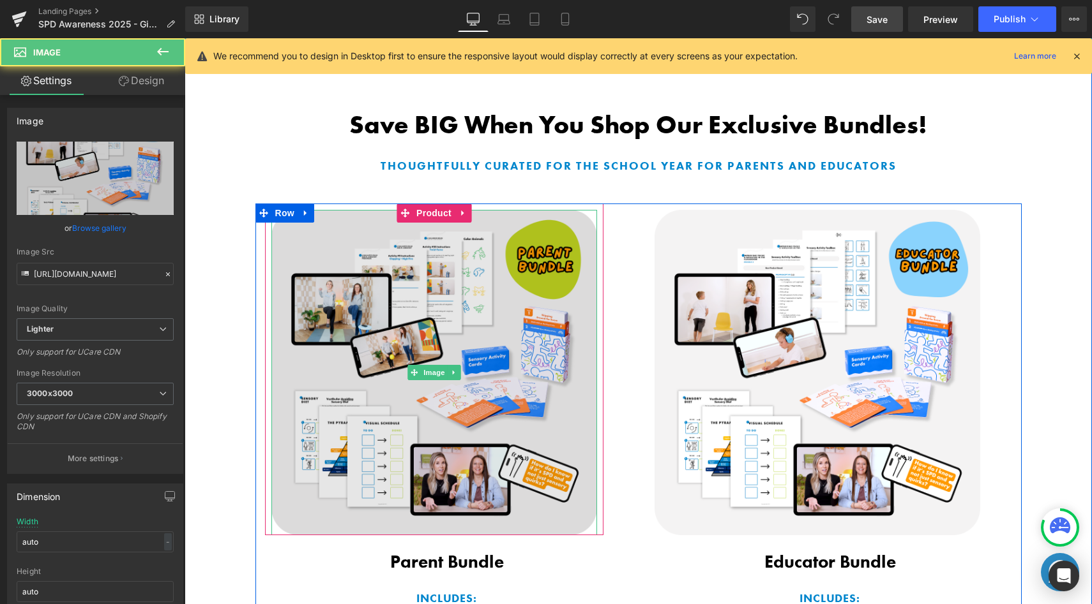
click at [534, 349] on img at bounding box center [434, 373] width 326 height 326
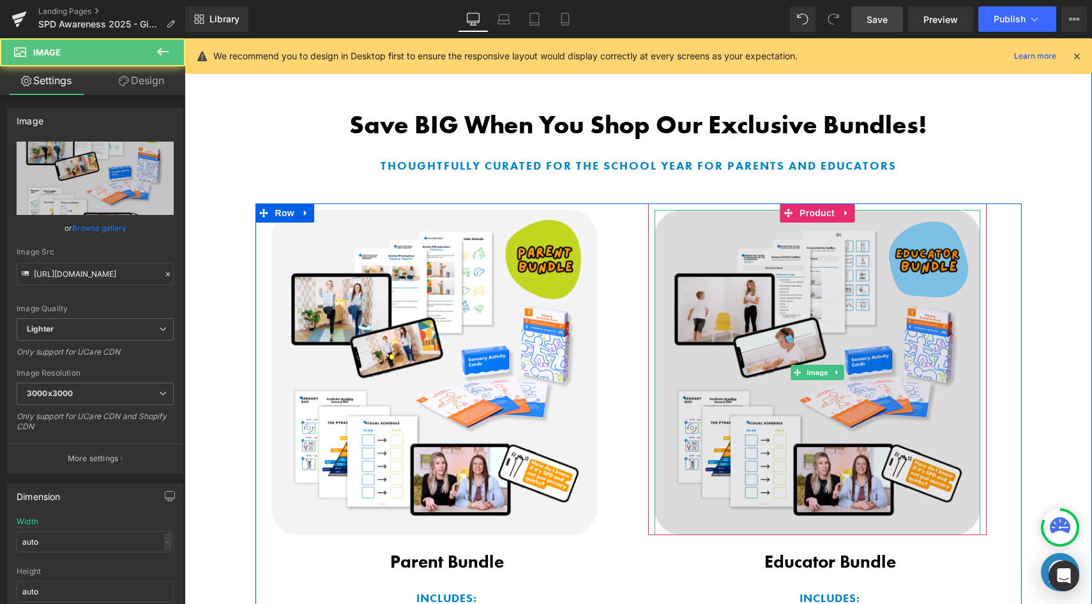
click at [836, 367] on link at bounding box center [836, 372] width 13 height 15
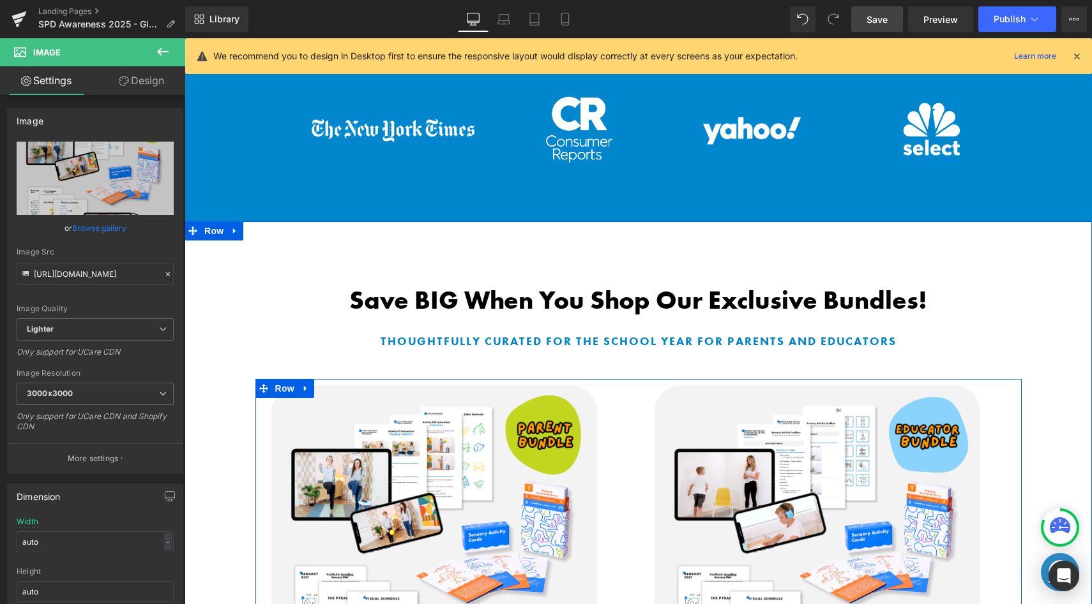
scroll to position [308, 0]
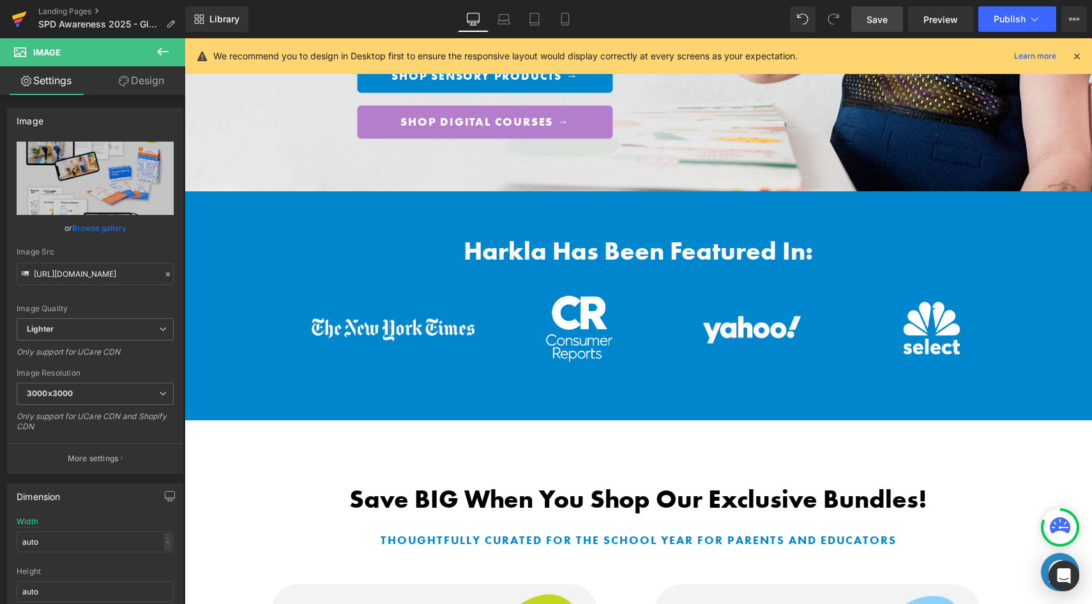
click at [24, 23] on icon at bounding box center [18, 19] width 15 height 32
